Goal: Navigation & Orientation: Understand site structure

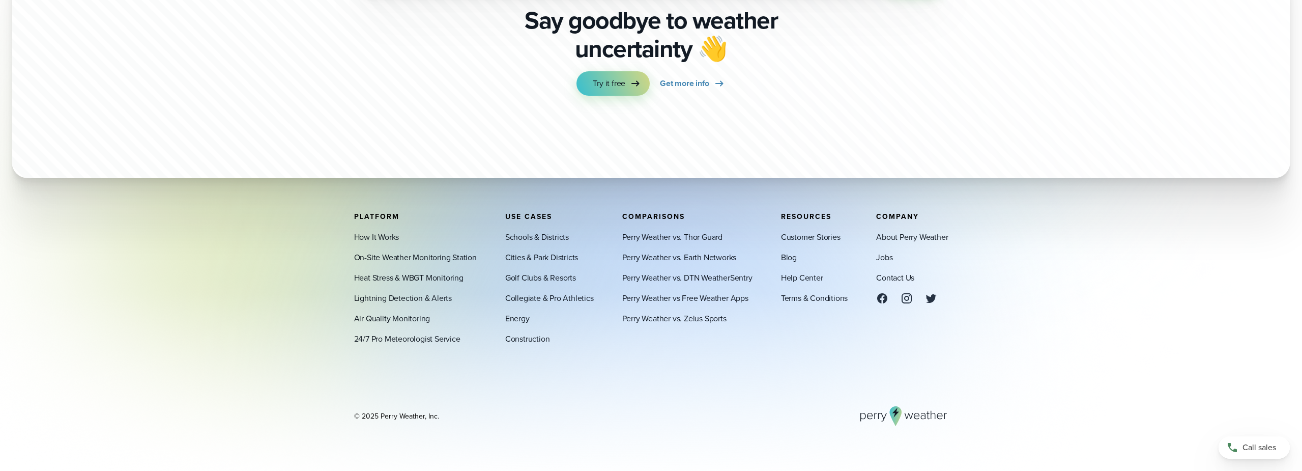
scroll to position [3563, 0]
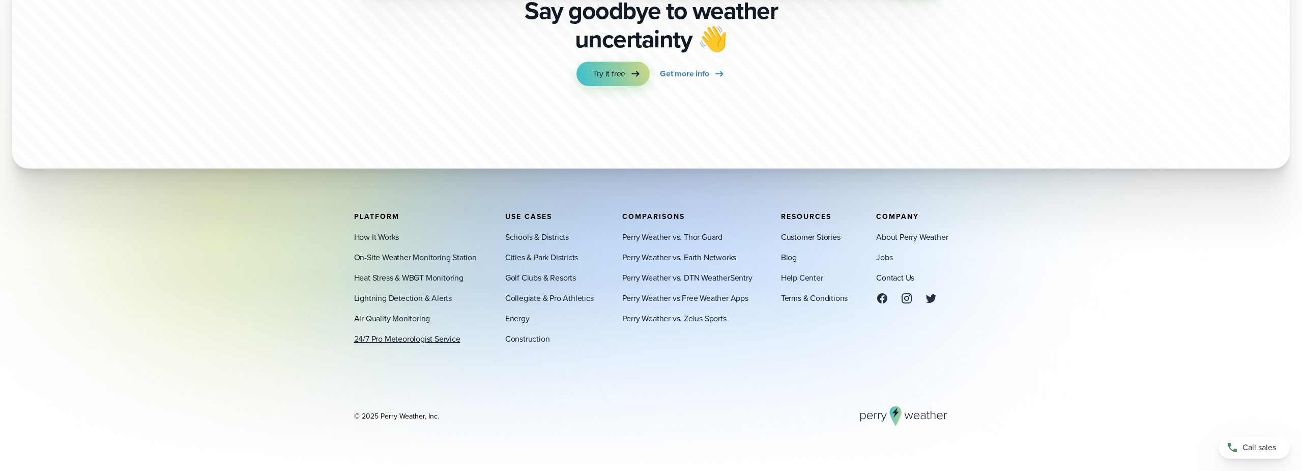
click at [438, 342] on link "24/7 Pro Meteorologist Service" at bounding box center [407, 338] width 106 height 12
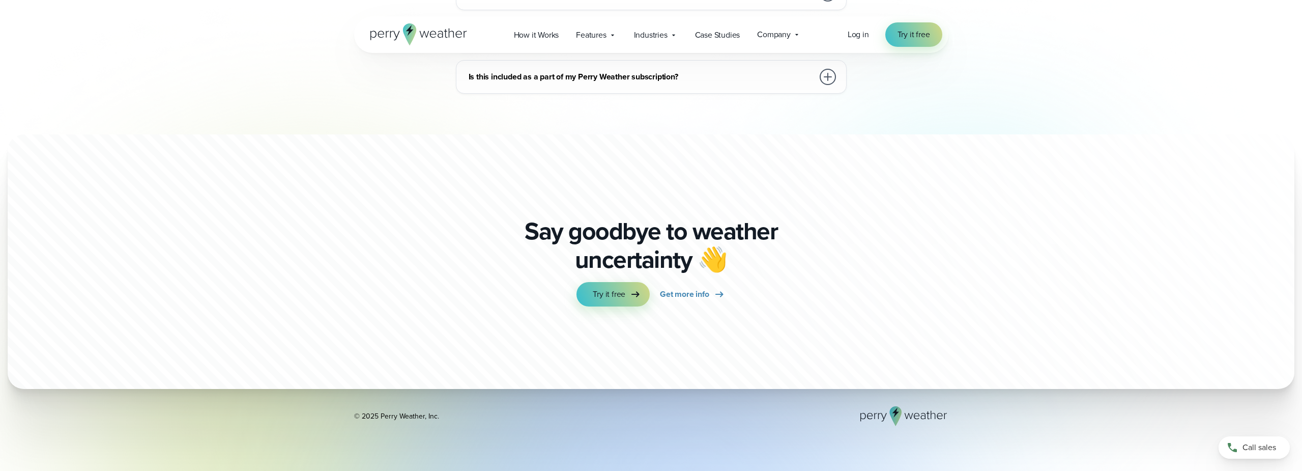
scroll to position [1951, 0]
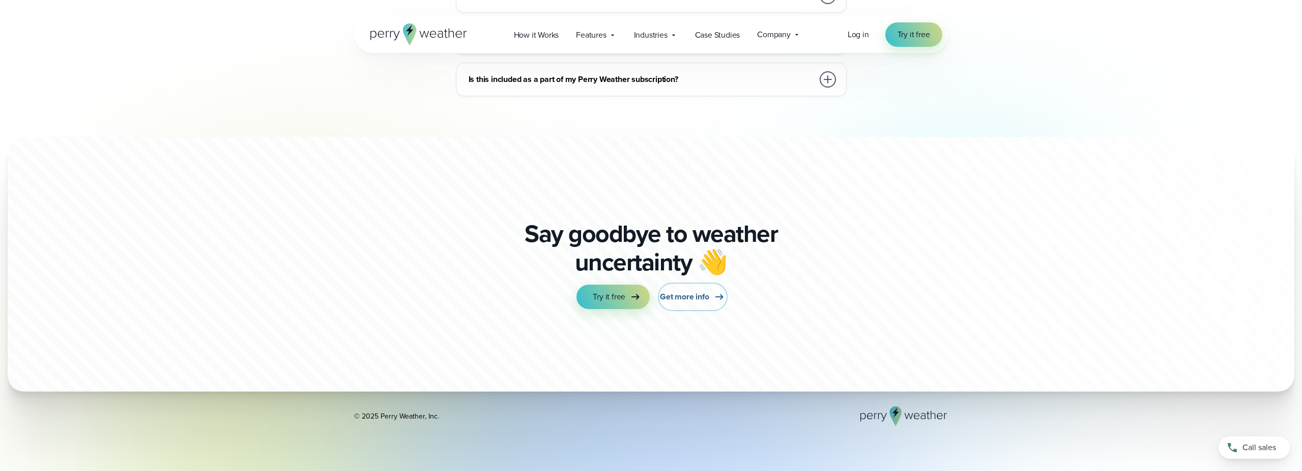
click at [715, 297] on icon at bounding box center [719, 296] width 12 height 12
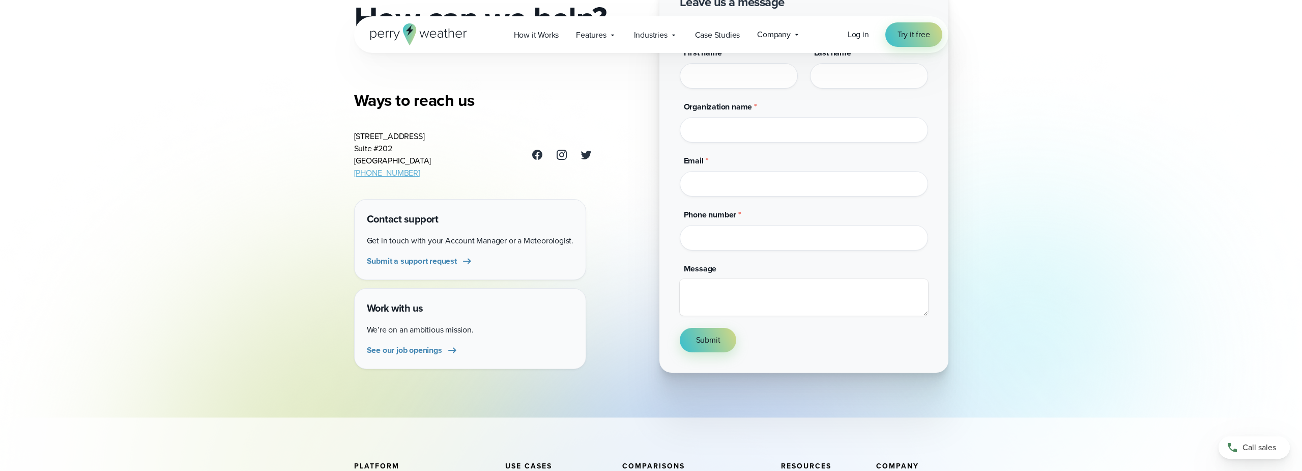
scroll to position [129, 0]
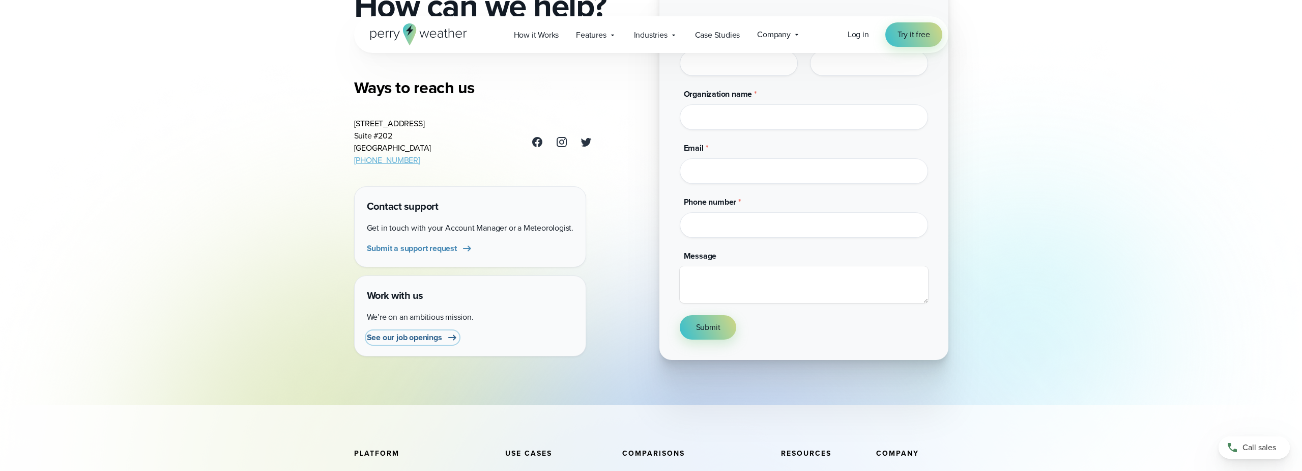
click at [424, 341] on span "See our job openings" at bounding box center [404, 337] width 75 height 12
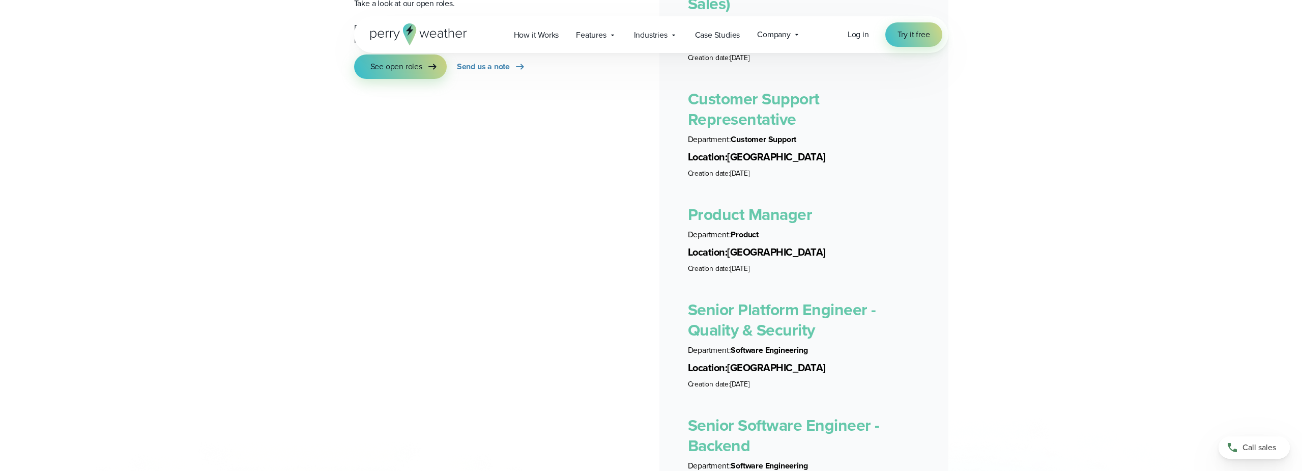
scroll to position [1900, 0]
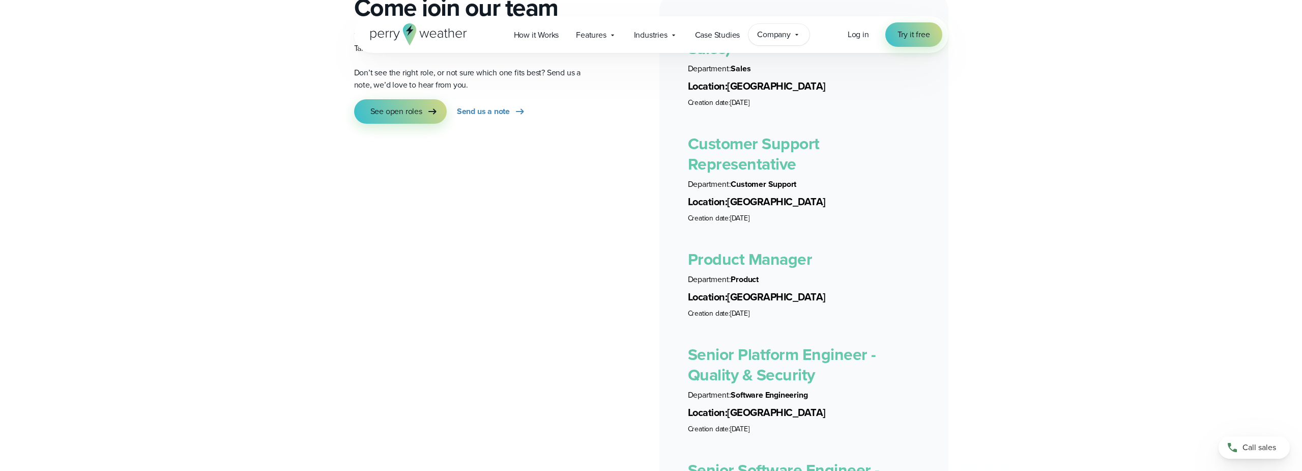
click at [788, 40] on span "Company" at bounding box center [774, 34] width 34 height 12
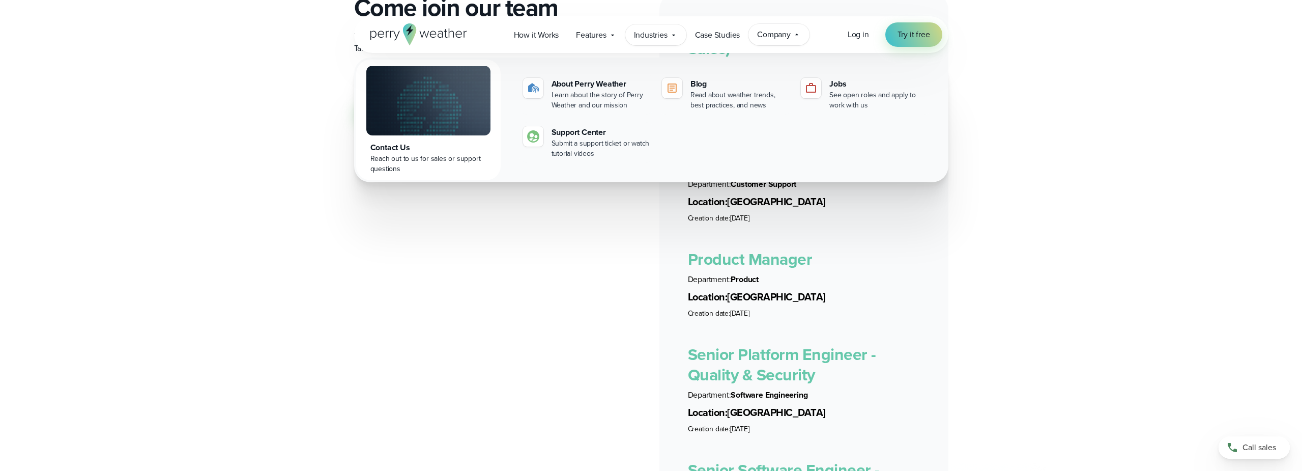
click at [675, 37] on icon at bounding box center [673, 35] width 8 height 8
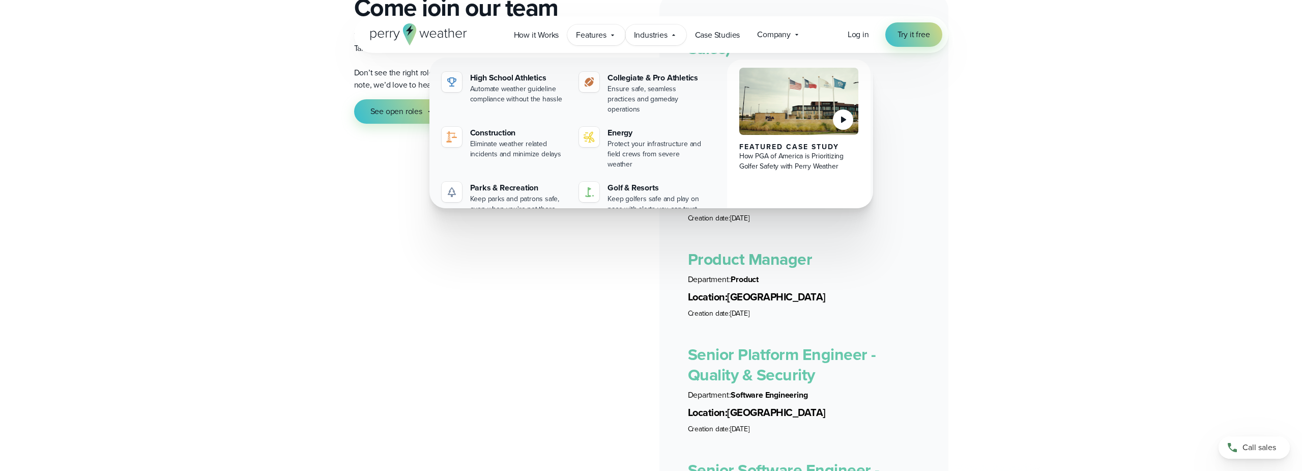
click at [617, 37] on div "Features Explore All Features Explore Perry Weather's on-site weather hardware …" at bounding box center [595, 34] width 57 height 21
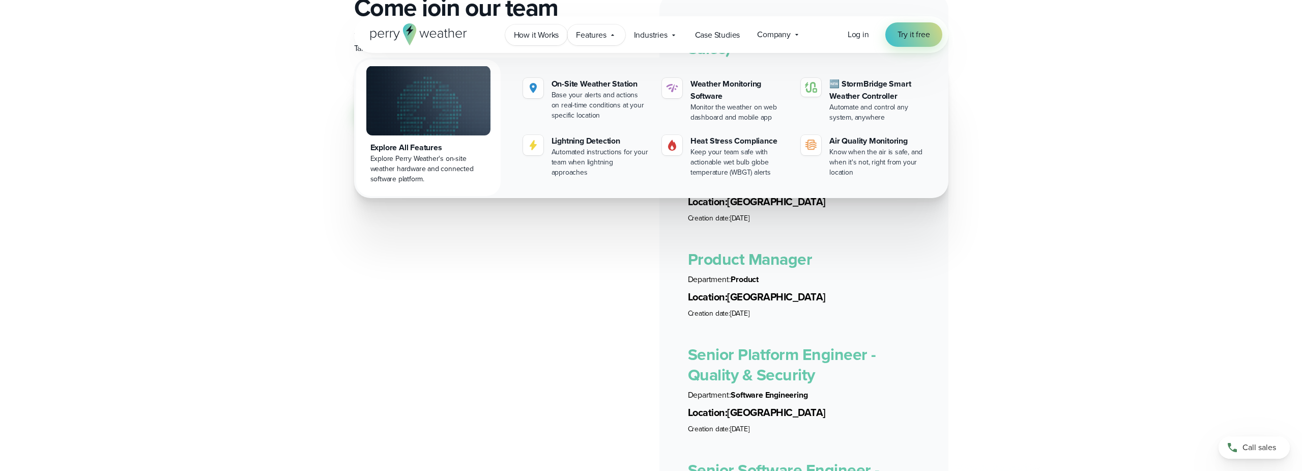
click at [560, 36] on link "How it Works" at bounding box center [536, 34] width 63 height 21
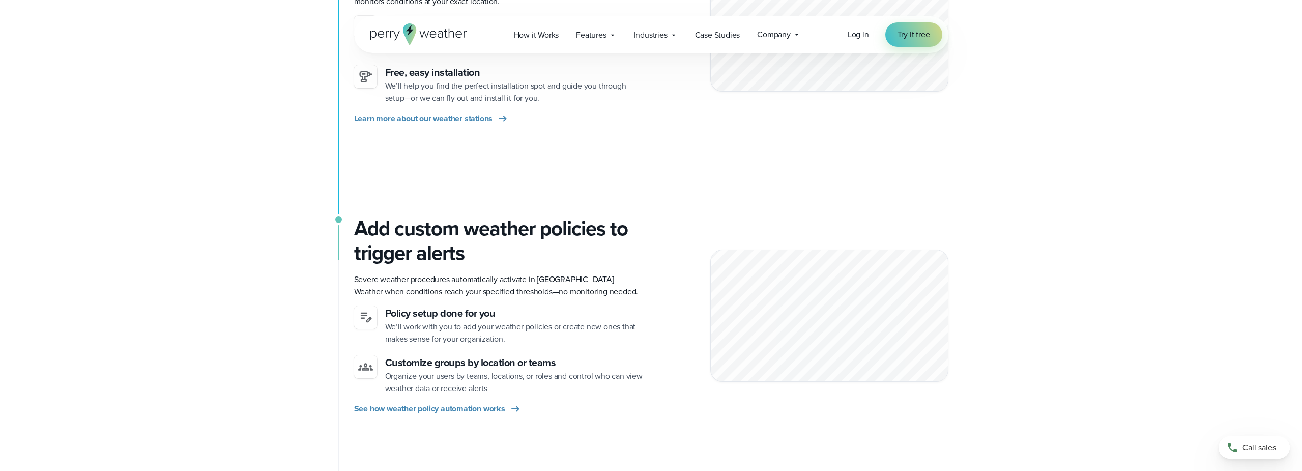
scroll to position [375, 0]
